Goal: Task Accomplishment & Management: Manage account settings

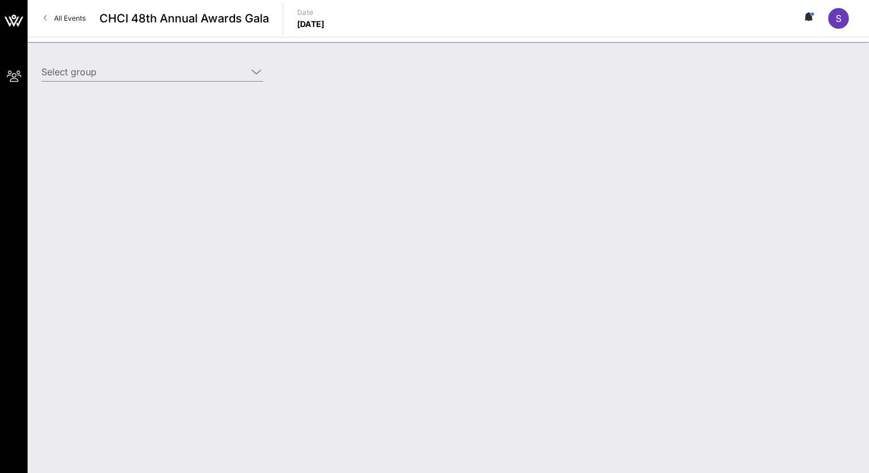
type input "Meta (Meta) [[PERSON_NAME], [EMAIL_ADDRESS][DOMAIN_NAME]]"
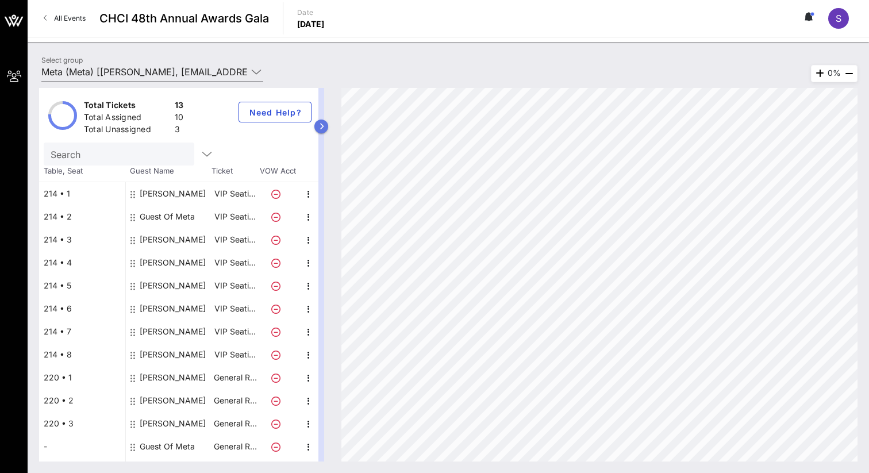
click at [324, 125] on button "button" at bounding box center [321, 127] width 14 height 14
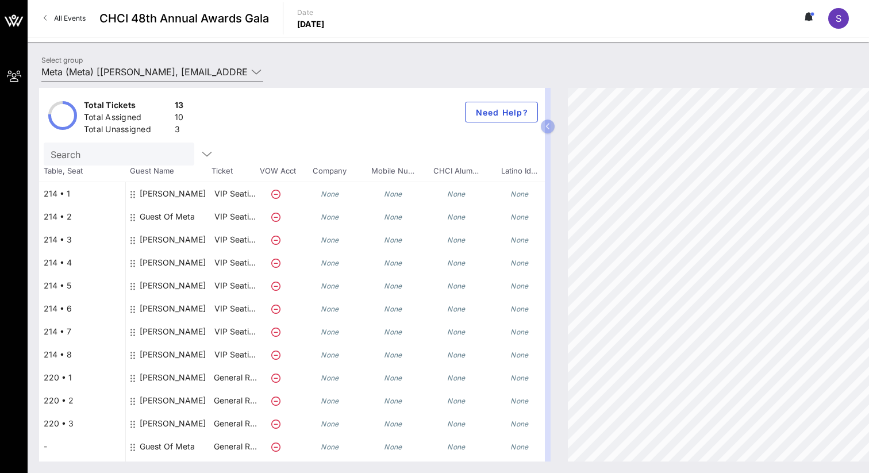
scroll to position [19, 0]
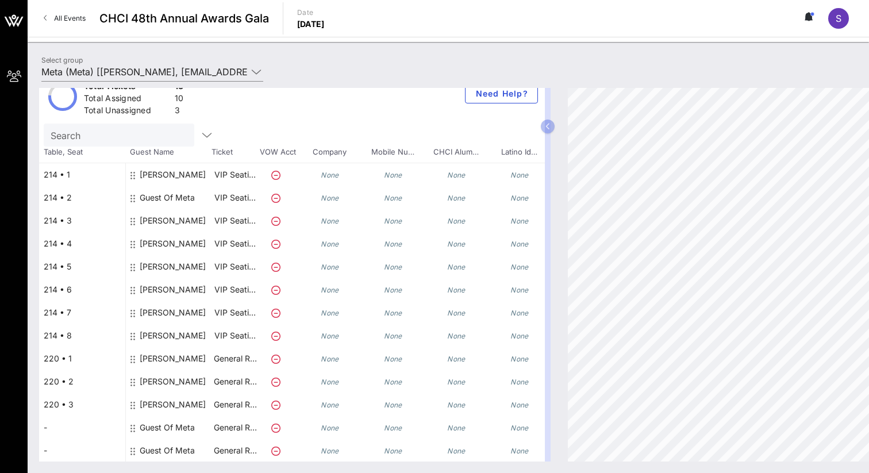
click at [276, 198] on icon at bounding box center [275, 198] width 9 height 9
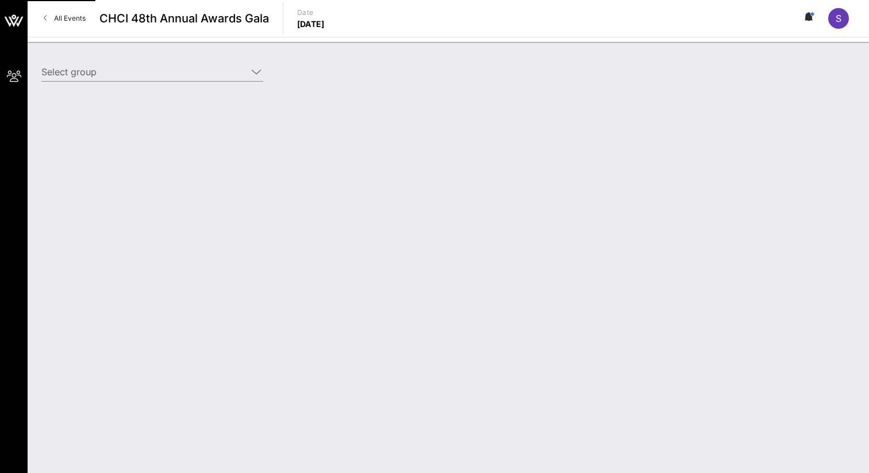
type input "Meta (Meta) [[PERSON_NAME], [EMAIL_ADDRESS][DOMAIN_NAME]]"
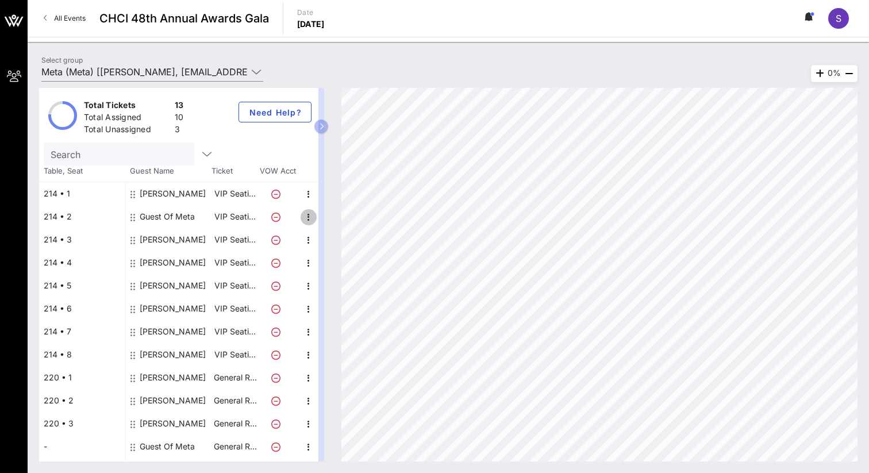
click at [309, 218] on icon "button" at bounding box center [309, 217] width 14 height 14
click at [343, 225] on div "Edit" at bounding box center [337, 220] width 23 height 9
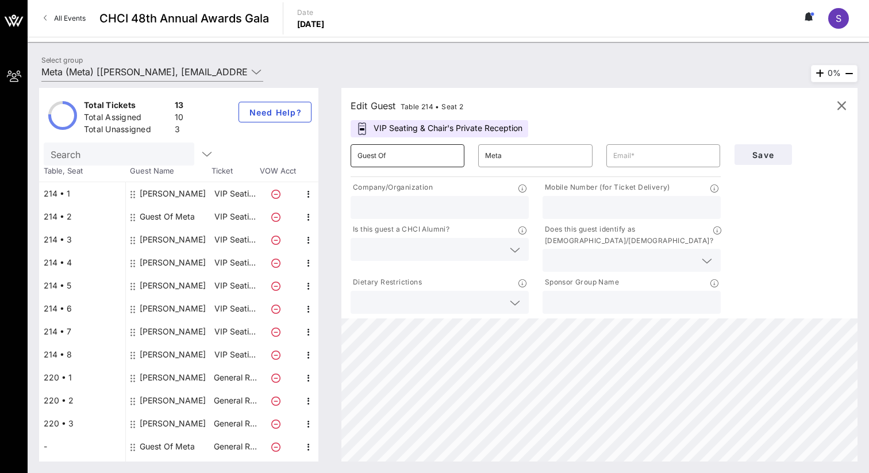
click at [430, 158] on input "Guest Of" at bounding box center [408, 156] width 100 height 18
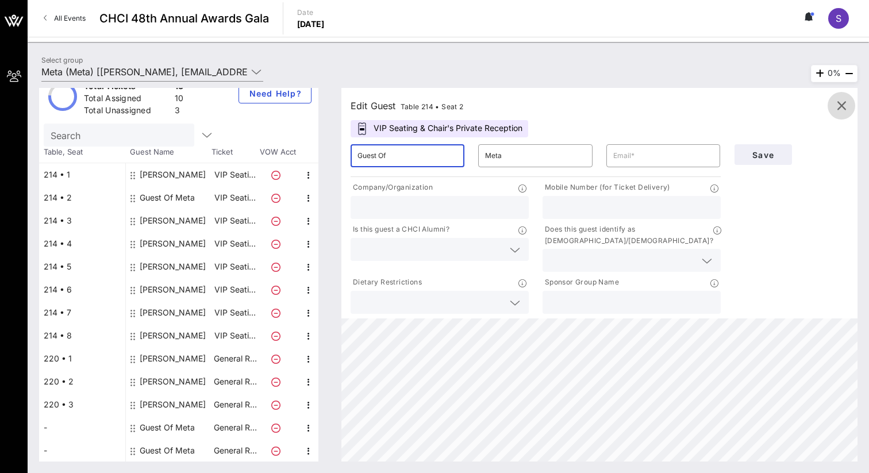
click at [844, 101] on icon "button" at bounding box center [842, 106] width 14 height 14
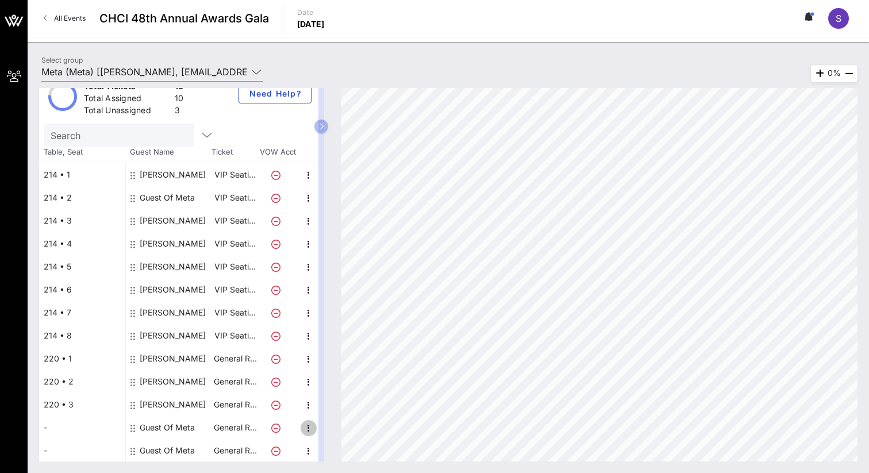
click at [310, 428] on icon "button" at bounding box center [309, 428] width 14 height 14
click at [340, 432] on div "Edit" at bounding box center [337, 430] width 23 height 9
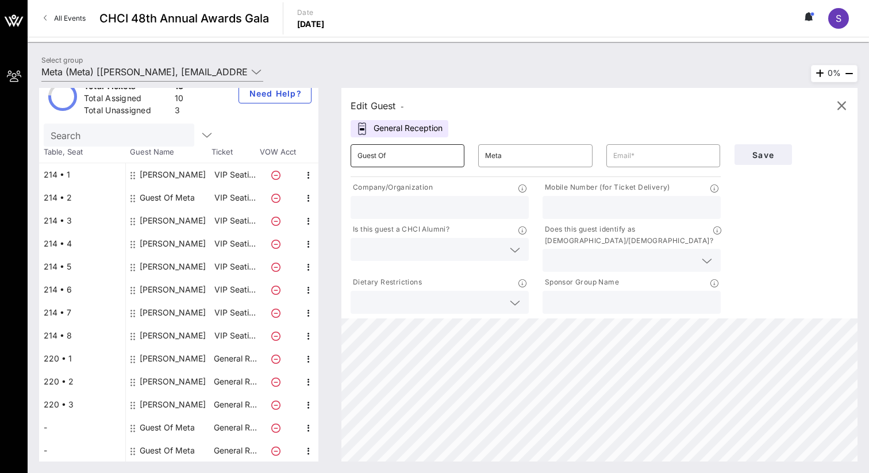
click at [432, 149] on input "Guest Of" at bounding box center [408, 156] width 100 height 18
click at [652, 159] on input "text" at bounding box center [663, 156] width 100 height 18
paste input "prietos@dnc.org"
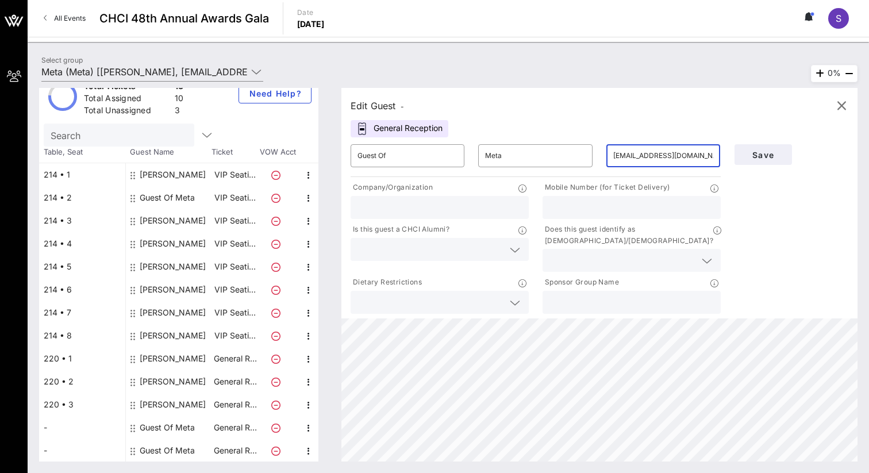
type input "prietos@dnc.org"
click at [395, 163] on input "Guest Of" at bounding box center [408, 156] width 100 height 18
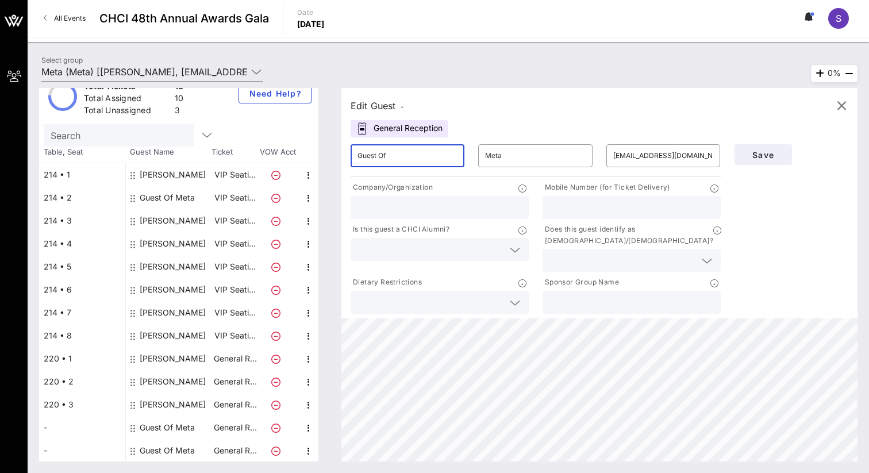
click at [395, 163] on input "Guest Of" at bounding box center [408, 156] width 100 height 18
paste input "Simón Hicks Prieto"
drag, startPoint x: 427, startPoint y: 154, endPoint x: 398, endPoint y: 153, distance: 28.7
click at [398, 153] on input "Simón Hicks Prieto" at bounding box center [408, 156] width 100 height 18
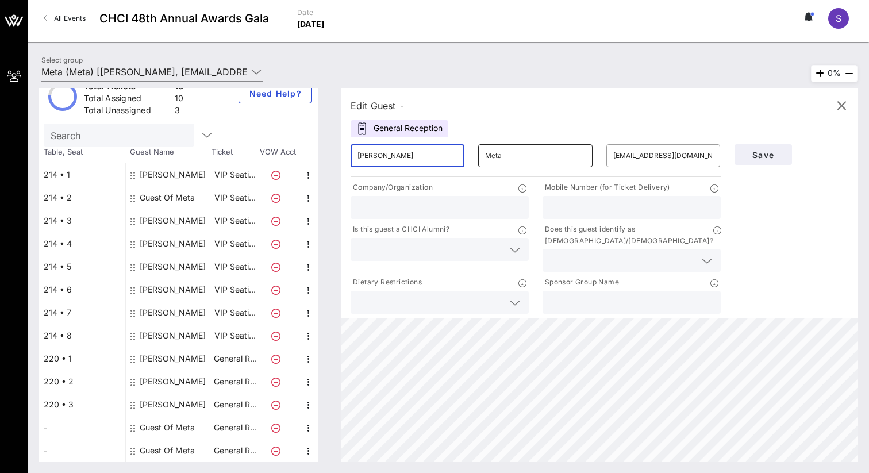
type input "Simón Hicks"
click at [514, 155] on input "Meta" at bounding box center [535, 156] width 100 height 18
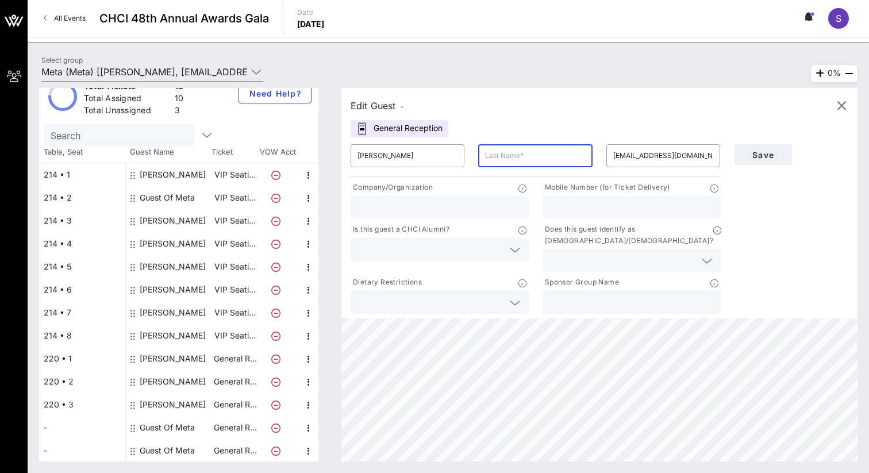
paste input "Prieto"
type input "Prieto"
click at [772, 151] on span "Save" at bounding box center [763, 155] width 39 height 10
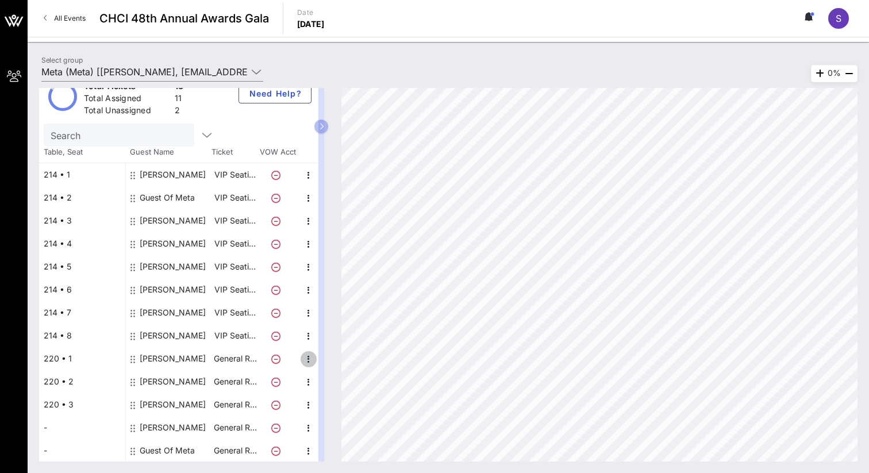
click at [309, 358] on icon "button" at bounding box center [309, 359] width 14 height 14
click at [135, 291] on icon at bounding box center [132, 290] width 5 height 9
click at [305, 290] on icon "button" at bounding box center [309, 290] width 14 height 14
drag, startPoint x: 132, startPoint y: 428, endPoint x: 243, endPoint y: 36, distance: 408.1
click at [97, 462] on div "Total Tickets 13 Total Assigned 11 Total Unassigned 2 Need Help? Search Table, …" at bounding box center [448, 274] width 841 height 397
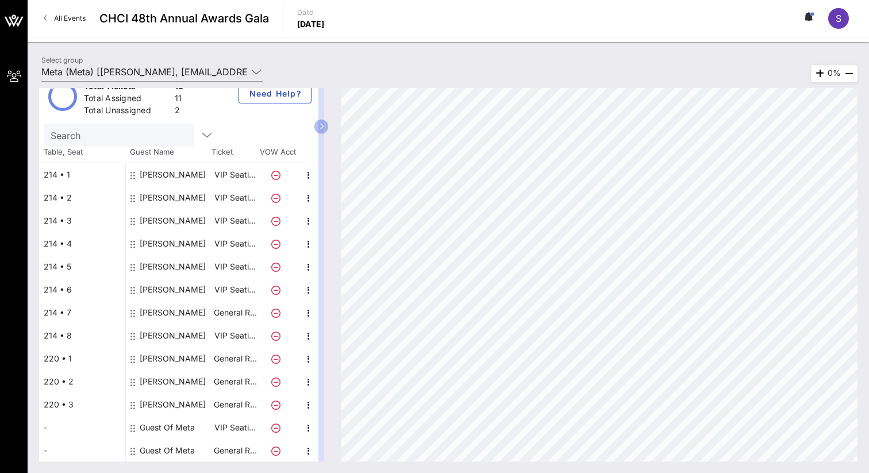
click at [160, 409] on div "Total Tickets 13 Total Assigned 11 Total Unassigned 2 Need Help? Search Table, …" at bounding box center [448, 275] width 818 height 374
click at [309, 333] on icon "button" at bounding box center [309, 336] width 14 height 14
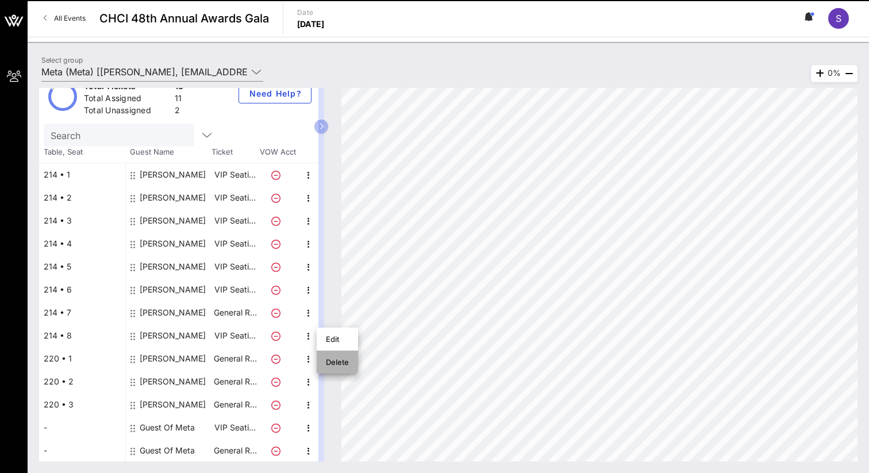
click at [339, 364] on div "Delete" at bounding box center [337, 362] width 23 height 9
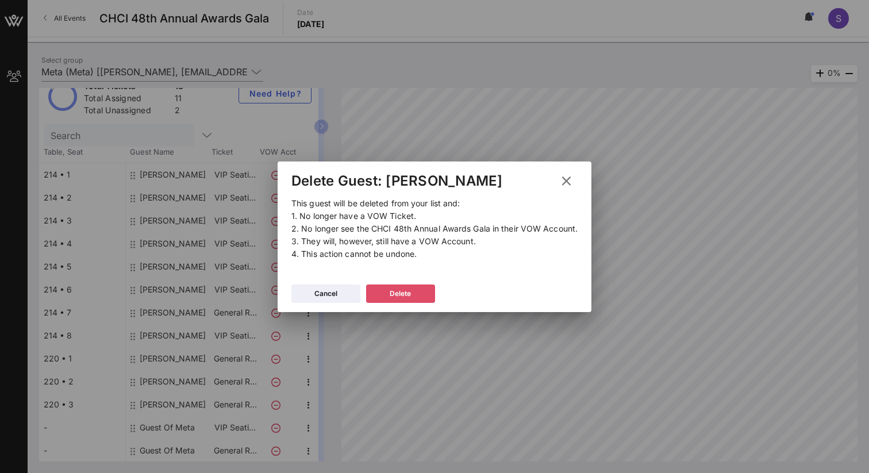
click at [394, 293] on div "Delete" at bounding box center [400, 293] width 21 height 11
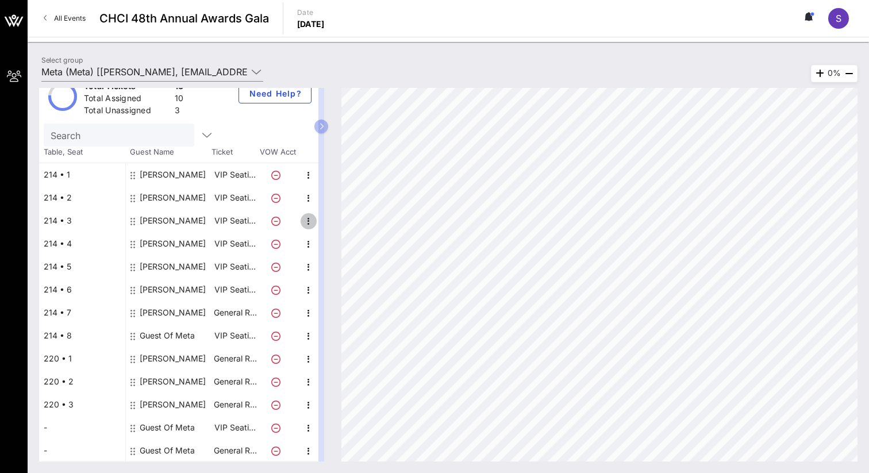
click at [308, 220] on icon "button" at bounding box center [309, 221] width 14 height 14
click at [349, 249] on div "Delete" at bounding box center [337, 247] width 41 height 23
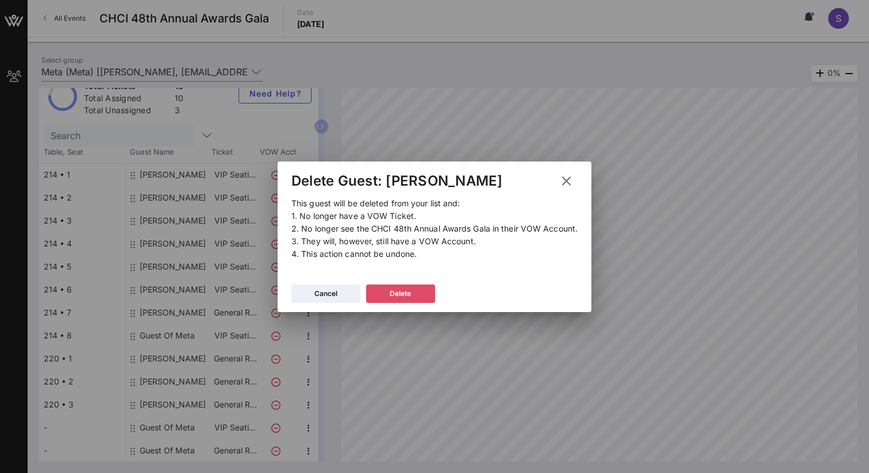
click at [390, 294] on div "Delete" at bounding box center [400, 293] width 21 height 11
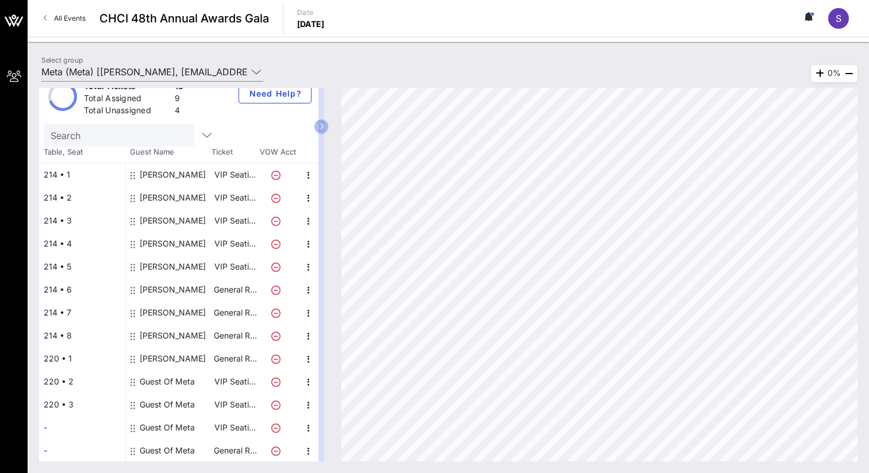
drag, startPoint x: 172, startPoint y: 355, endPoint x: 625, endPoint y: 6, distance: 570.9
click at [303, 356] on icon "button" at bounding box center [309, 359] width 14 height 14
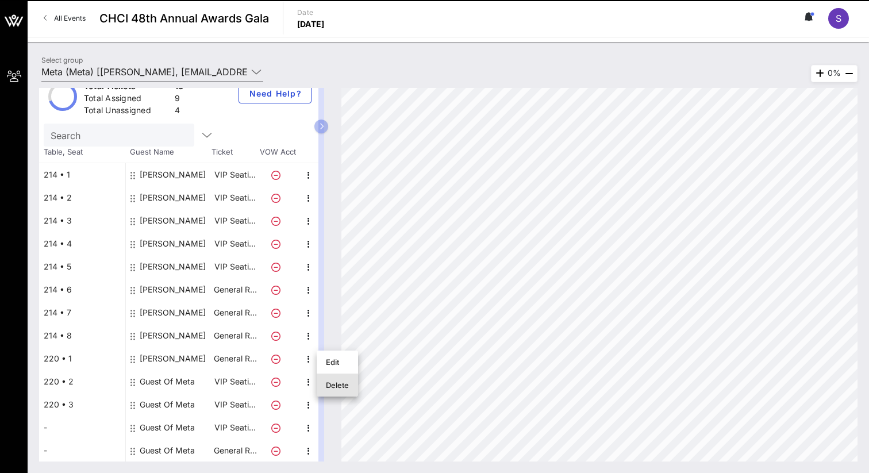
click at [344, 387] on div "Delete" at bounding box center [337, 385] width 23 height 9
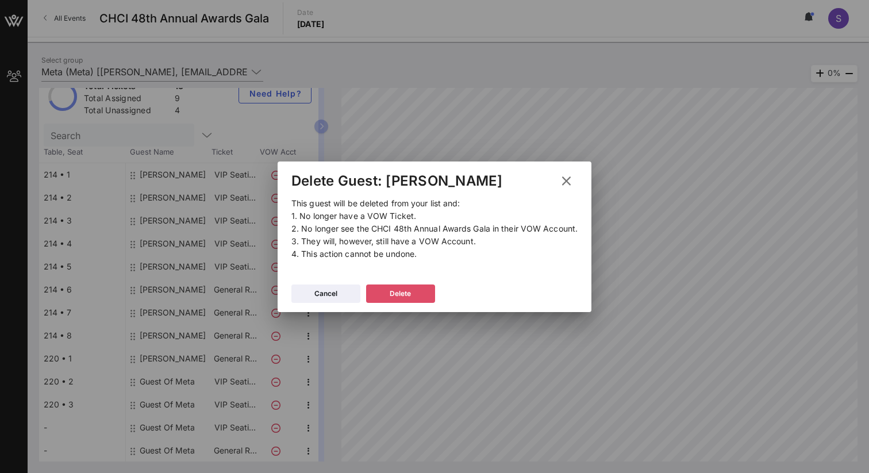
click at [405, 289] on div "Delete" at bounding box center [400, 293] width 21 height 11
